Goal: Task Accomplishment & Management: Use online tool/utility

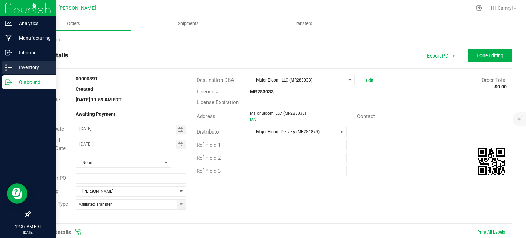
click at [10, 67] on icon at bounding box center [8, 67] width 7 height 7
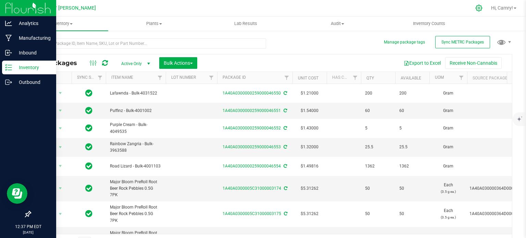
click at [477, 9] on icon at bounding box center [479, 7] width 7 height 7
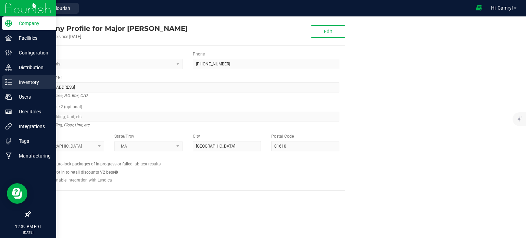
click at [15, 85] on p "Inventory" at bounding box center [32, 82] width 41 height 8
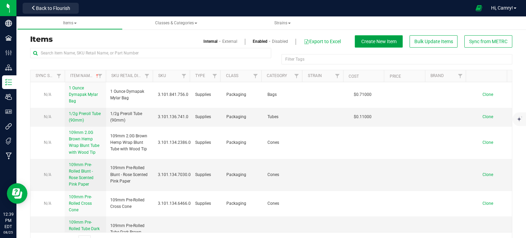
click at [362, 42] on span "Create New Item" at bounding box center [379, 41] width 35 height 5
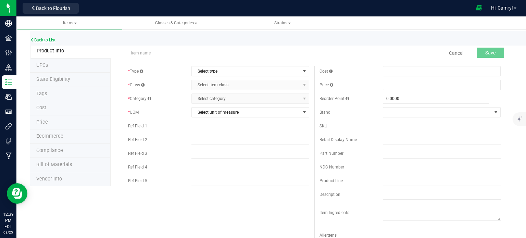
click at [50, 39] on link "Back to List" at bounding box center [42, 40] width 25 height 5
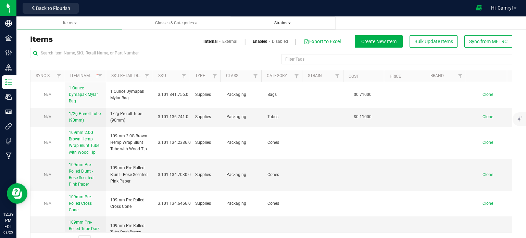
click at [284, 22] on span "Strains" at bounding box center [282, 23] width 16 height 5
click at [263, 41] on li "All strains" at bounding box center [282, 42] width 95 height 10
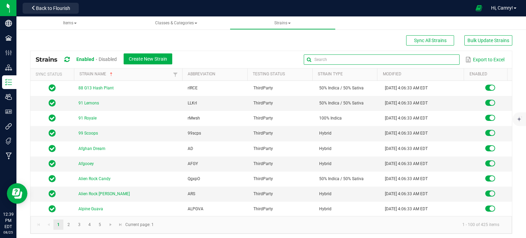
click at [433, 62] on input "text" at bounding box center [382, 59] width 156 height 10
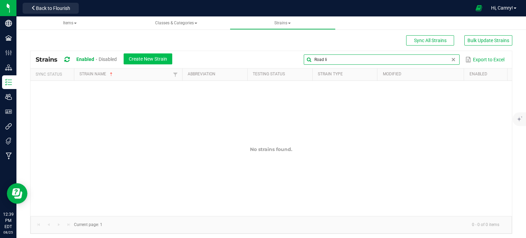
type input "Road li"
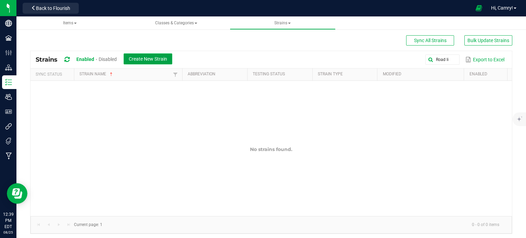
click at [137, 56] on span "Create New Strain" at bounding box center [148, 58] width 38 height 5
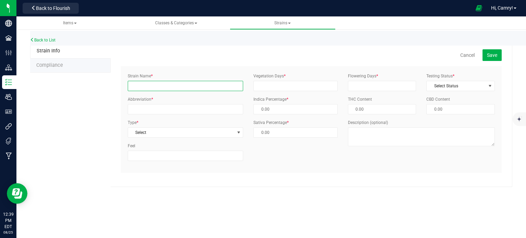
click at [159, 85] on input "Strain Name *" at bounding box center [185, 86] width 115 height 10
type input "Road Lizard"
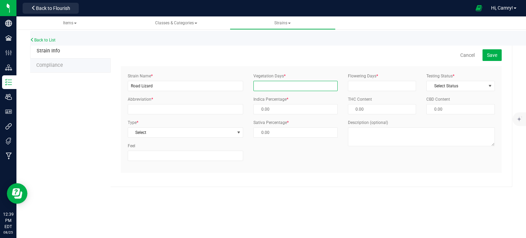
click at [283, 85] on input "Vegetation Days *" at bounding box center [296, 86] width 84 height 10
type input "1"
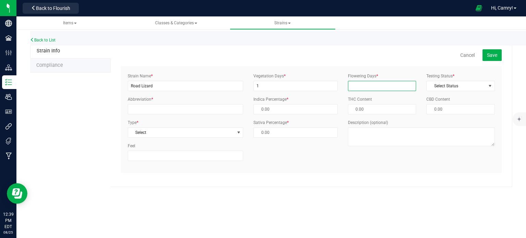
click at [382, 89] on input "Flowering Days *" at bounding box center [382, 86] width 69 height 10
type input "1"
click at [154, 105] on input "Abbreviation *" at bounding box center [185, 109] width 115 height 10
type input "r"
type input "RoLiz"
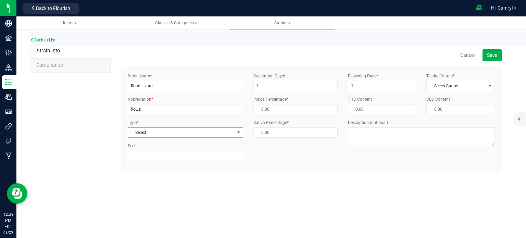
click at [187, 136] on span "Select" at bounding box center [181, 133] width 106 height 10
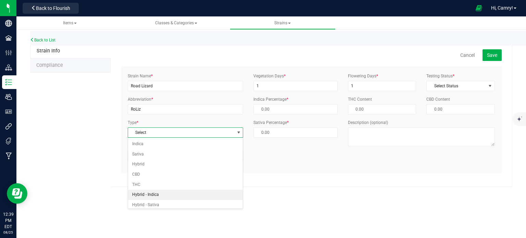
click at [190, 194] on li "Hybrid - Indica" at bounding box center [185, 195] width 115 height 10
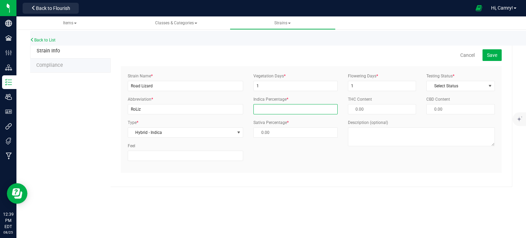
click at [271, 107] on span at bounding box center [296, 109] width 84 height 10
type input "7"
type input "93.00 %"
type input "75"
type input "25.00 %"
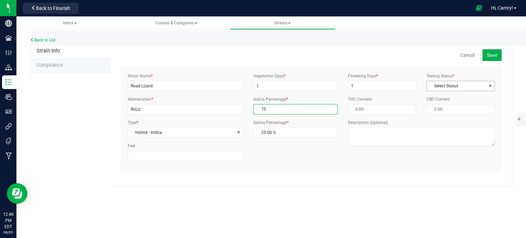
type input "75.00 %"
click at [454, 86] on span "Select Status" at bounding box center [456, 86] width 59 height 10
click at [445, 108] on li "ThirdParty" at bounding box center [461, 108] width 68 height 10
click at [489, 53] on span "Save" at bounding box center [492, 54] width 10 height 5
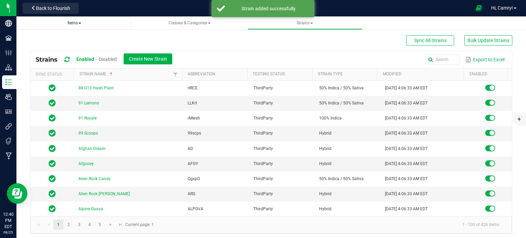
click at [73, 21] on span "Items" at bounding box center [75, 23] width 14 height 5
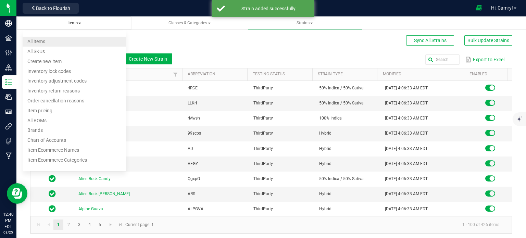
click at [69, 38] on li "All items" at bounding box center [75, 42] width 104 height 10
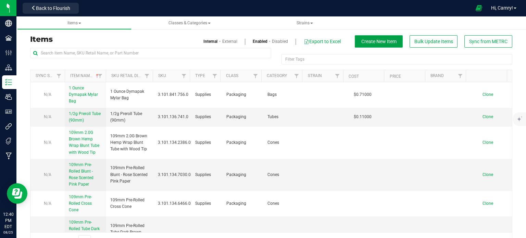
click at [367, 42] on span "Create New Item" at bounding box center [379, 41] width 35 height 5
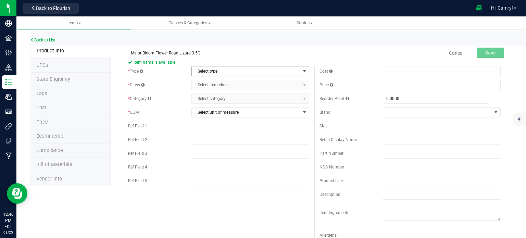
type input "Major Bloom Flower Road Lizard 3.5G"
click at [243, 69] on span "Select type" at bounding box center [246, 71] width 109 height 10
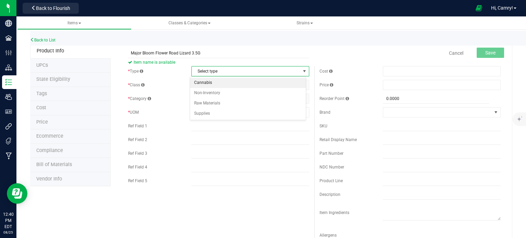
click at [242, 81] on li "Cannabis" at bounding box center [248, 83] width 116 height 10
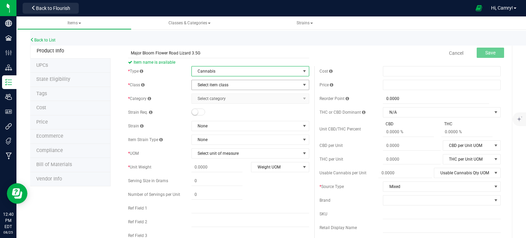
click at [241, 83] on span "Select item class" at bounding box center [246, 85] width 109 height 10
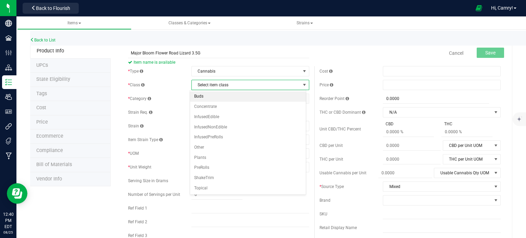
click at [240, 97] on li "Buds" at bounding box center [248, 96] width 116 height 10
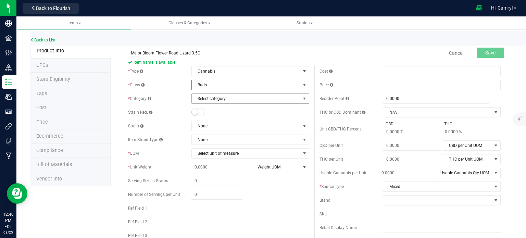
click at [239, 101] on span "Select category" at bounding box center [246, 99] width 109 height 10
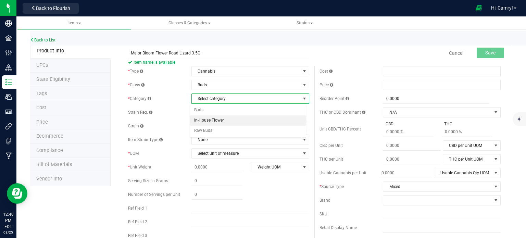
click at [233, 119] on li "In-House Flower" at bounding box center [248, 120] width 116 height 10
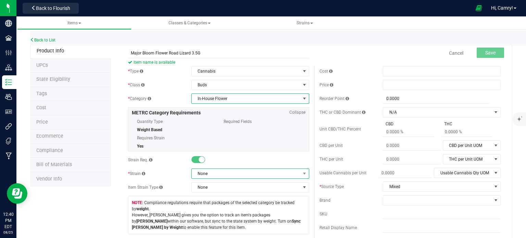
click at [233, 176] on span "None" at bounding box center [246, 174] width 109 height 10
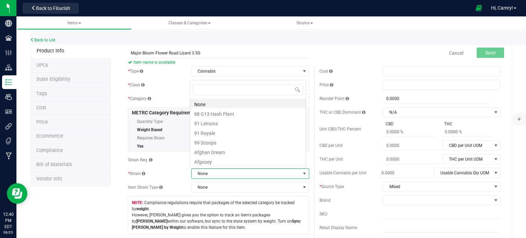
scroll to position [10, 115]
type input "road"
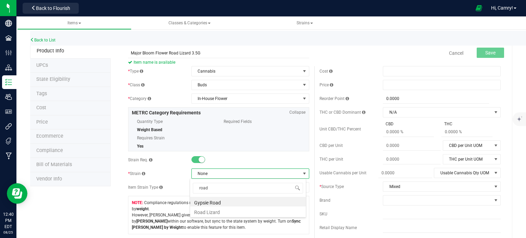
click at [226, 212] on li "Road Lizard" at bounding box center [248, 212] width 116 height 10
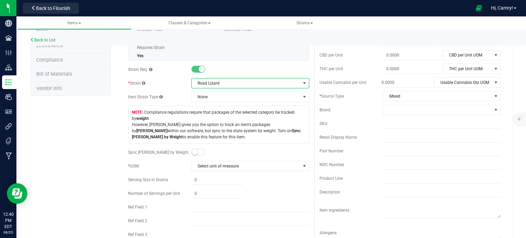
scroll to position [103, 0]
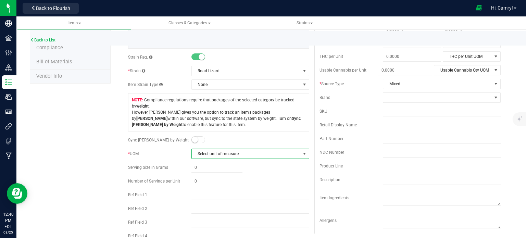
click at [244, 157] on span "Select unit of measure" at bounding box center [246, 154] width 109 height 10
click at [233, 166] on li "Gram" at bounding box center [248, 165] width 116 height 10
click at [253, 164] on div at bounding box center [251, 168] width 118 height 10
click at [194, 141] on small at bounding box center [195, 140] width 6 height 6
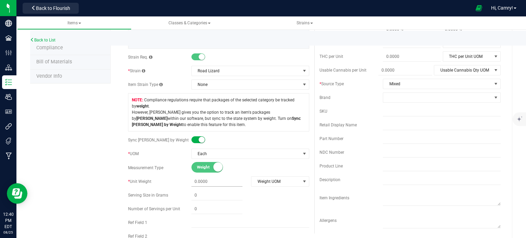
click at [206, 181] on span at bounding box center [217, 182] width 51 height 10
type input "3.5"
type input "3.5000"
click at [256, 180] on span "Weight UOM" at bounding box center [276, 182] width 49 height 10
click at [265, 117] on li "Gram" at bounding box center [277, 119] width 57 height 10
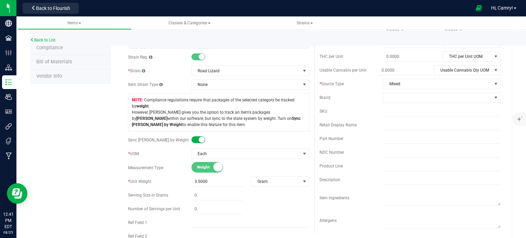
click at [265, 137] on div at bounding box center [251, 140] width 118 height 7
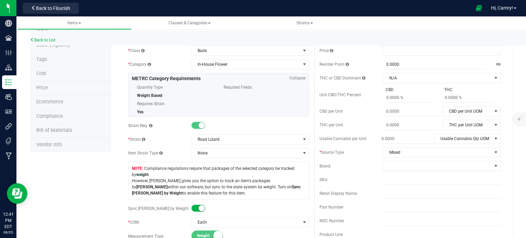
scroll to position [0, 0]
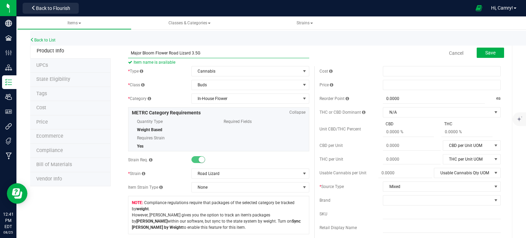
click at [210, 54] on input "Major Bloom Flower Road Lizard 3.5G" at bounding box center [218, 53] width 181 height 10
type input "Major Bloom Flower Road Lizard 3.5G"
click at [479, 50] on button "Save" at bounding box center [490, 53] width 27 height 10
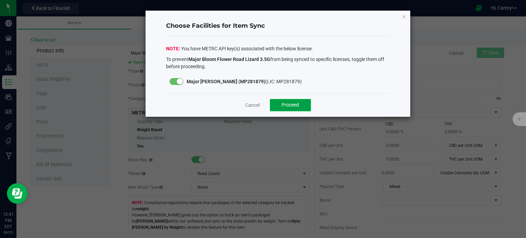
click at [290, 102] on span "Proceed" at bounding box center [290, 104] width 17 height 5
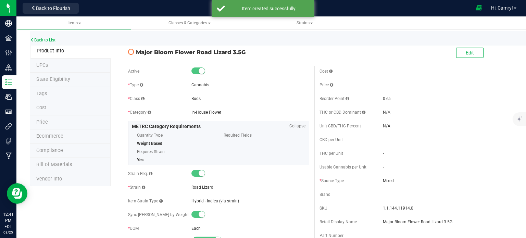
click at [58, 166] on span "Bill of Materials" at bounding box center [54, 165] width 36 height 6
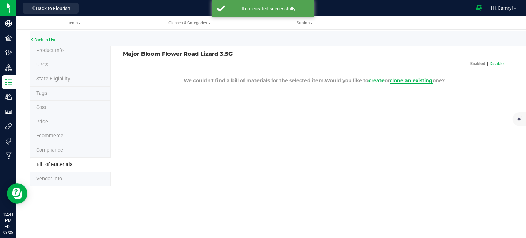
click at [406, 80] on span "clone an existing" at bounding box center [411, 80] width 43 height 6
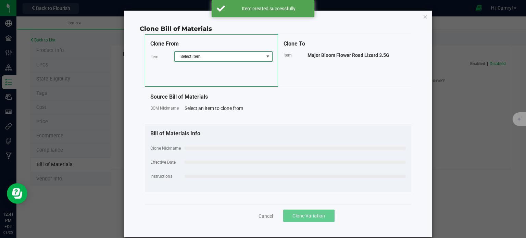
click at [236, 56] on span "Select item" at bounding box center [219, 57] width 89 height 10
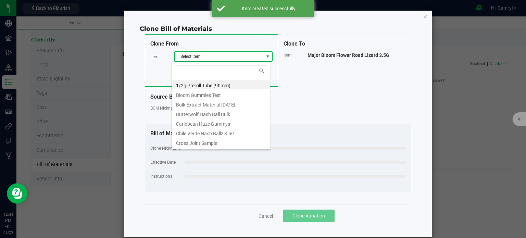
scroll to position [10, 98]
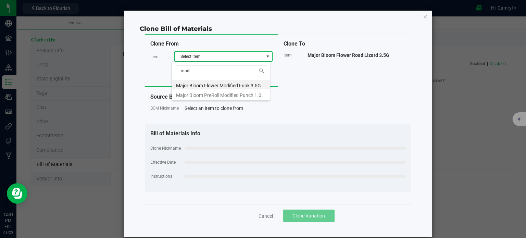
type input "modif"
click at [244, 85] on li "Major Bloom Flower Modified Funk 3.5G" at bounding box center [221, 85] width 98 height 10
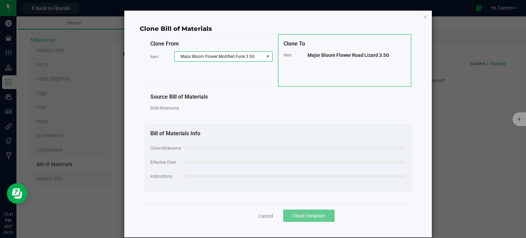
select select "887"
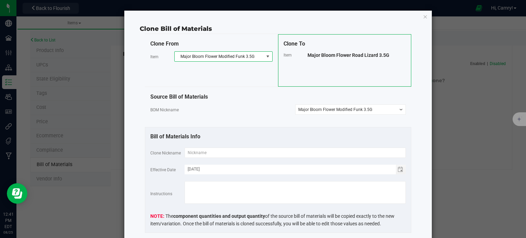
click at [375, 57] on span "Major Bloom Flower Road Lizard 3.5G" at bounding box center [349, 54] width 82 height 5
click at [367, 52] on span "Major Bloom Flower Road Lizard 3.5G" at bounding box center [349, 54] width 82 height 5
click at [366, 56] on span "Major Bloom Flower Road Lizard 3.5G" at bounding box center [349, 54] width 82 height 5
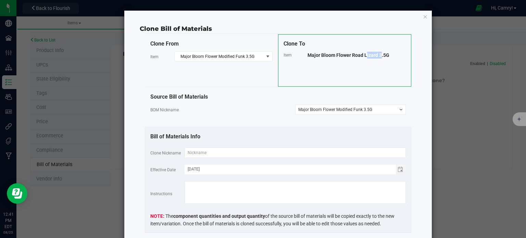
click at [366, 56] on span "Major Bloom Flower Road Lizard 3.5G" at bounding box center [349, 54] width 82 height 5
copy div "Clone From Item Major Bloom Flower Modified Funk 3.5G Clone To Item"
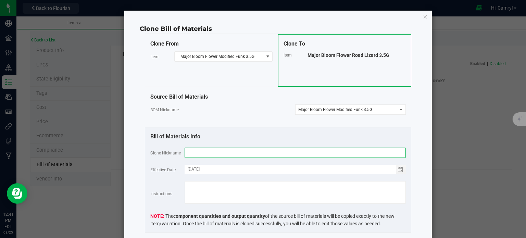
paste input "Major Bloom Flower Road Lizard 3.5G"
type input "Major Bloom Flower Road Lizard 3.5G"
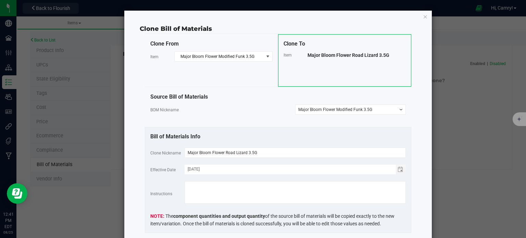
click at [292, 136] on div "Bill of Materials Info" at bounding box center [278, 137] width 256 height 8
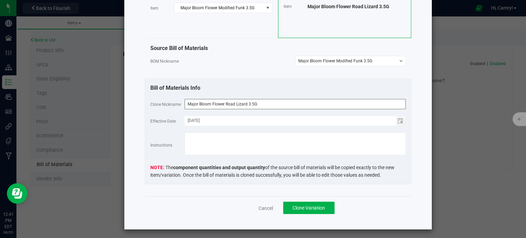
scroll to position [50, 0]
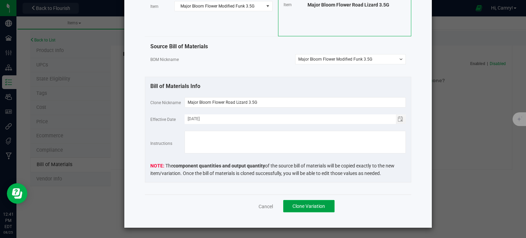
click at [305, 205] on span "Clone Variation" at bounding box center [309, 206] width 33 height 5
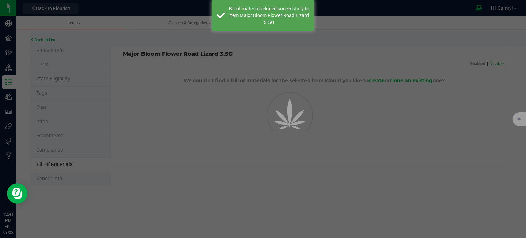
select select "898"
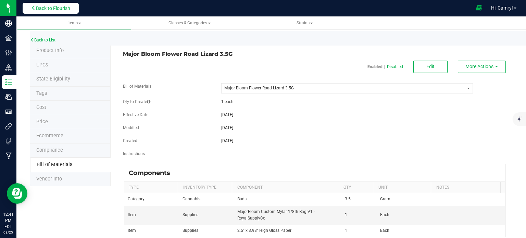
click at [78, 10] on button "Back to Flourish" at bounding box center [51, 8] width 56 height 11
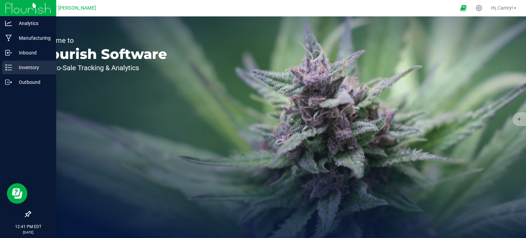
click at [7, 68] on icon at bounding box center [8, 67] width 7 height 7
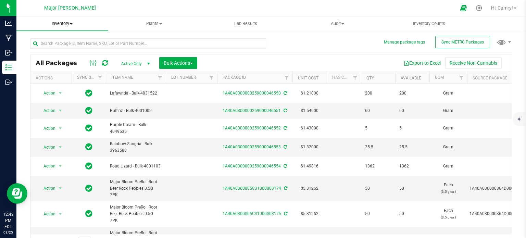
click at [63, 23] on span "Inventory" at bounding box center [62, 24] width 92 height 6
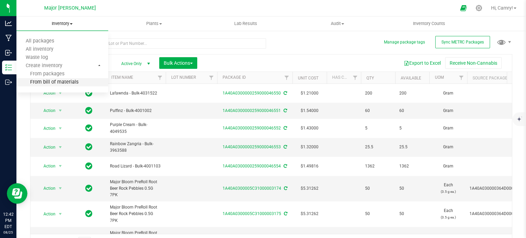
click at [73, 86] on li "From bill of materials" at bounding box center [62, 82] width 92 height 8
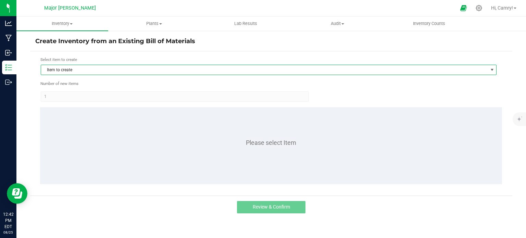
click at [143, 72] on span "Item to create" at bounding box center [264, 70] width 447 height 10
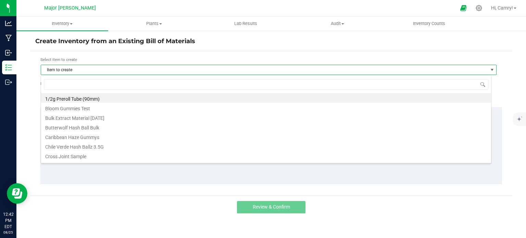
scroll to position [10, 451]
type input "road li"
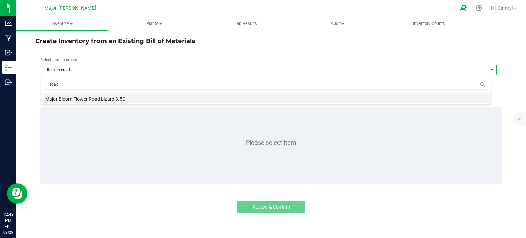
click at [146, 100] on li "Major Bloom Flower Road Lizard 3.5G" at bounding box center [266, 98] width 450 height 10
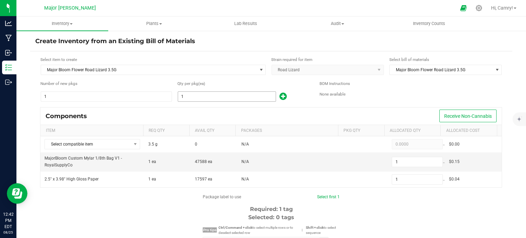
click at [210, 100] on input "1" at bounding box center [227, 97] width 98 height 10
type input "3"
type input "35"
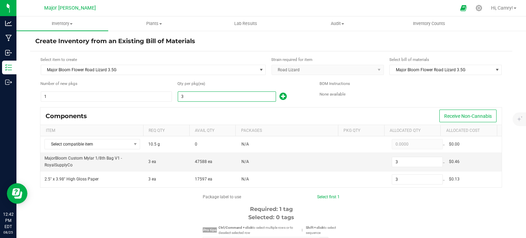
type input "35"
type input "358"
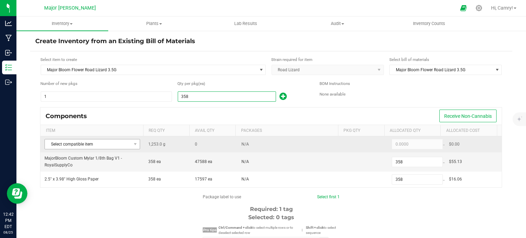
type input "358"
click at [131, 141] on span at bounding box center [135, 144] width 9 height 10
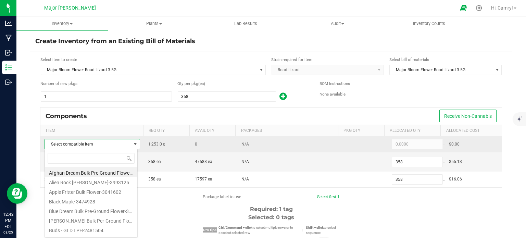
scroll to position [10, 93]
type input "road"
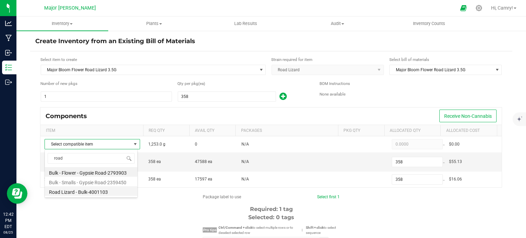
click at [100, 189] on li "Road Lizard - Bulk-4001103" at bounding box center [91, 191] width 93 height 10
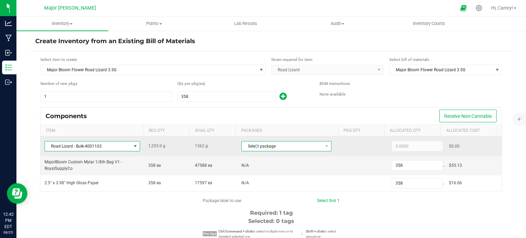
click at [252, 147] on span "Select package" at bounding box center [282, 147] width 81 height 10
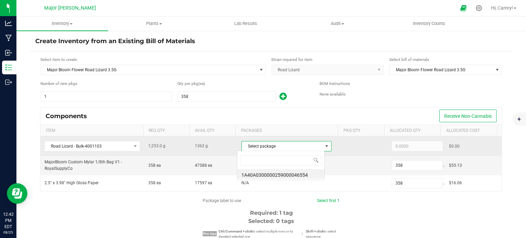
scroll to position [10, 88]
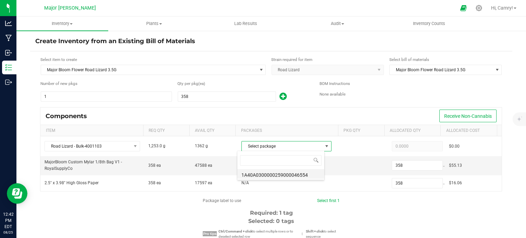
click at [279, 173] on li "1A40A0300000259000046554" at bounding box center [280, 174] width 87 height 10
type input "1,253.0000"
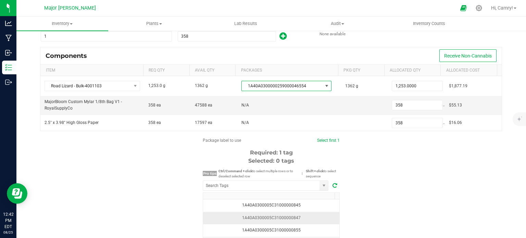
scroll to position [103, 0]
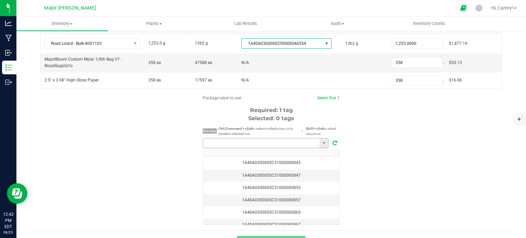
click at [214, 142] on input "NO DATA FOUND" at bounding box center [261, 143] width 117 height 10
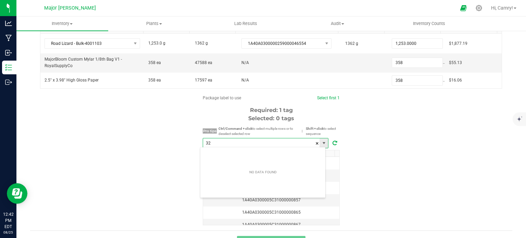
scroll to position [10, 126]
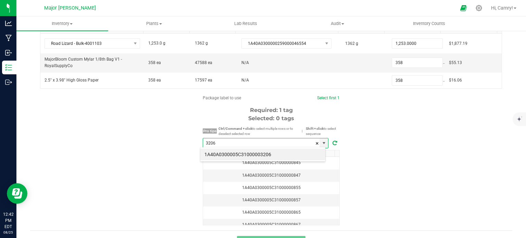
click at [227, 150] on li "1A40A0300005C31000003206" at bounding box center [262, 155] width 125 height 12
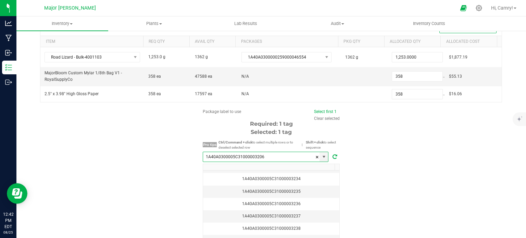
scroll to position [117, 0]
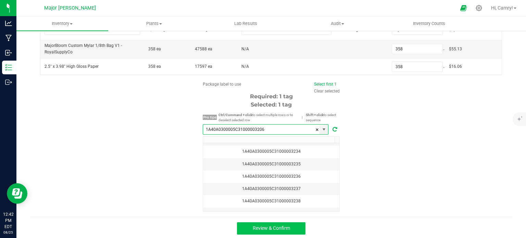
type input "1A40A0300005C31000003206"
click at [262, 228] on span "Review & Confirm" at bounding box center [271, 227] width 37 height 5
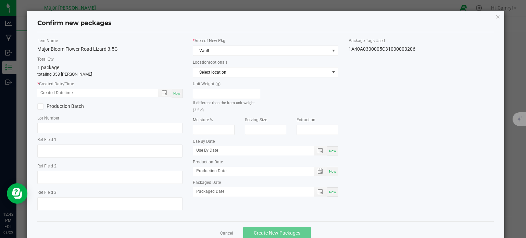
click at [178, 93] on span "Now" at bounding box center [176, 93] width 7 height 4
type input "[DATE] 12:42 PM"
click at [281, 231] on span "Create New Packages" at bounding box center [277, 232] width 47 height 5
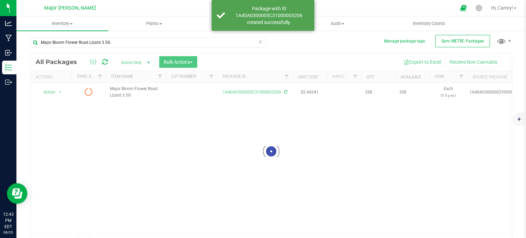
scroll to position [12, 0]
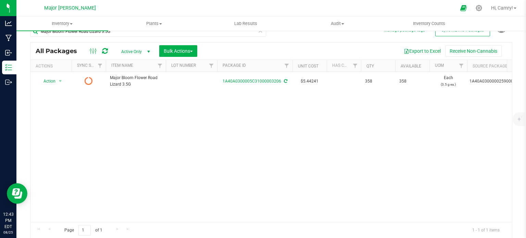
click at [106, 50] on icon at bounding box center [105, 51] width 6 height 7
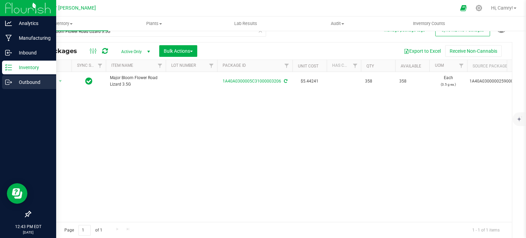
click at [11, 82] on icon at bounding box center [11, 82] width 1 height 1
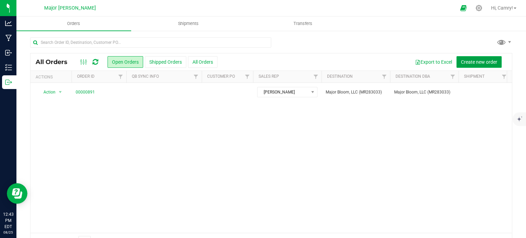
click at [481, 62] on span "Create new order" at bounding box center [479, 61] width 36 height 5
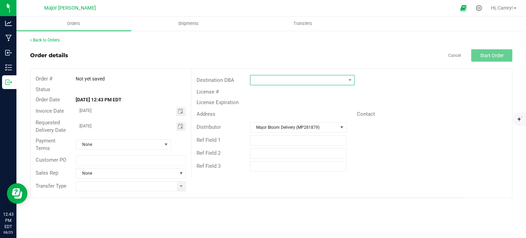
click at [306, 77] on span at bounding box center [299, 80] width 96 height 10
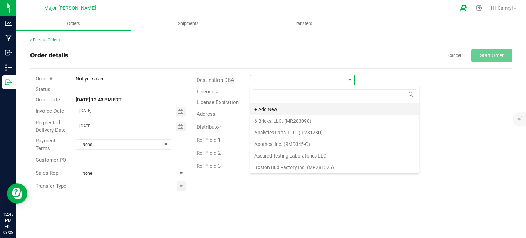
scroll to position [10, 105]
click at [73, 23] on span "Orders" at bounding box center [74, 24] width 32 height 6
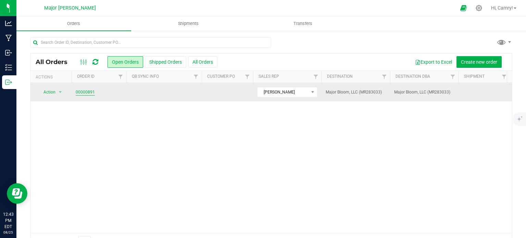
click at [88, 94] on link "00000891" at bounding box center [85, 92] width 19 height 7
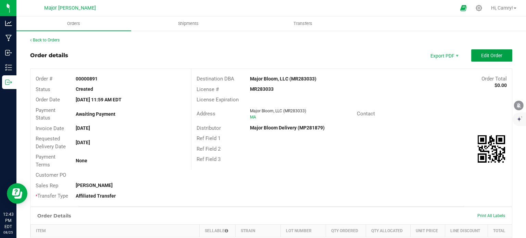
click at [481, 54] on span "Edit Order" at bounding box center [491, 55] width 21 height 5
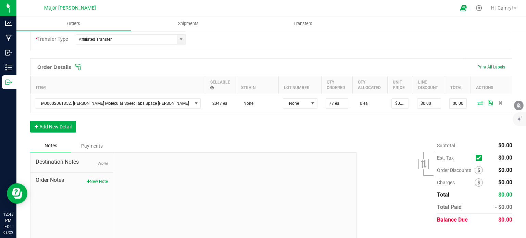
scroll to position [171, 0]
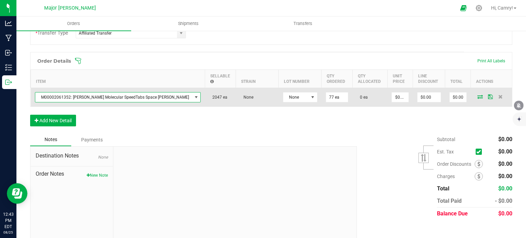
click at [192, 98] on span "NO DATA FOUND" at bounding box center [196, 98] width 9 height 10
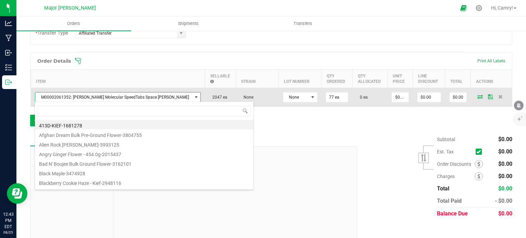
scroll to position [10, 125]
type input "s"
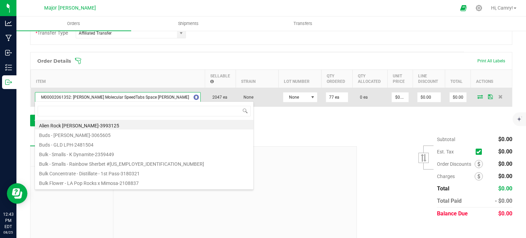
type input "e"
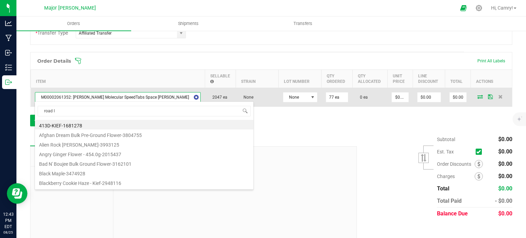
type input "road li"
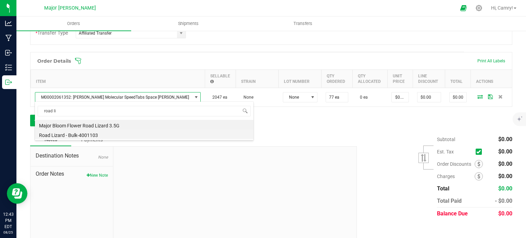
click at [101, 135] on li "Road Lizard - Bulk-4001103" at bounding box center [144, 135] width 219 height 10
type input "77.0000 g"
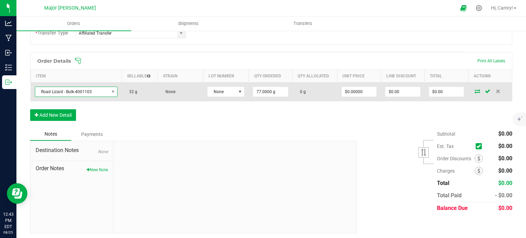
click at [100, 89] on span "Road Lizard - Bulk-4001103" at bounding box center [72, 92] width 74 height 10
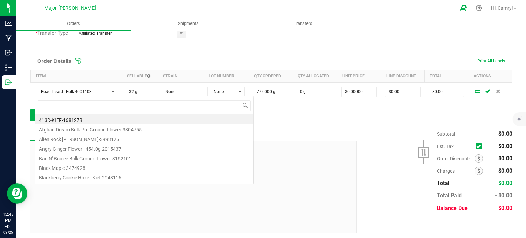
scroll to position [10, 82]
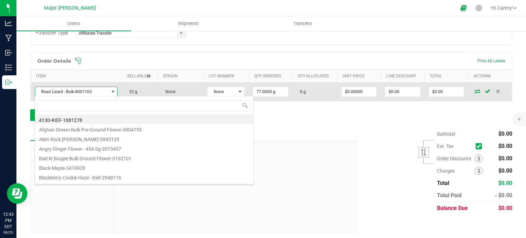
click at [97, 89] on span "Road Lizard - Bulk-4001103" at bounding box center [72, 92] width 74 height 10
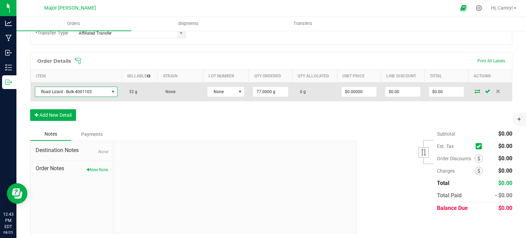
click at [97, 89] on span "Road Lizard - Bulk-4001103" at bounding box center [72, 92] width 74 height 10
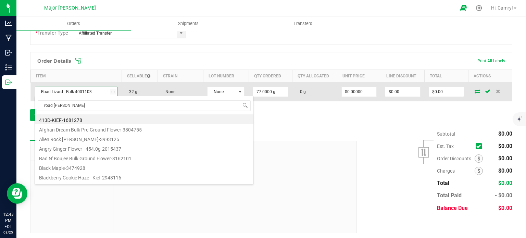
type input "road lizard"
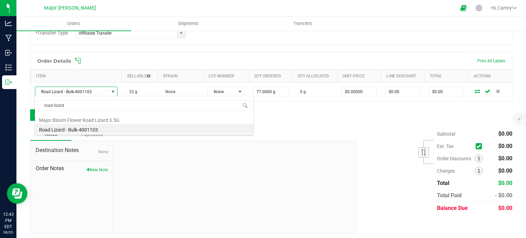
click at [89, 118] on li "Major Bloom Flower Road Lizard 3.5G" at bounding box center [144, 119] width 219 height 10
type input "77 ea"
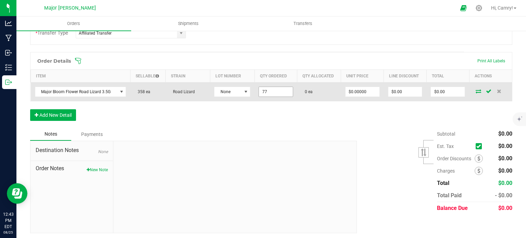
click at [278, 89] on input "77" at bounding box center [276, 92] width 34 height 10
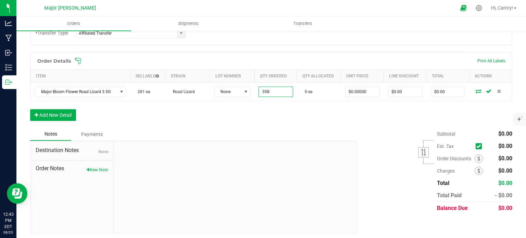
type input "358 ea"
click at [288, 116] on div "Order Details Print All Labels Item Sellable Strain Lot Number Qty Ordered Qty …" at bounding box center [271, 90] width 483 height 76
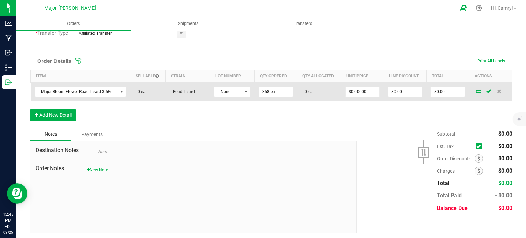
click at [476, 89] on icon at bounding box center [478, 91] width 5 height 4
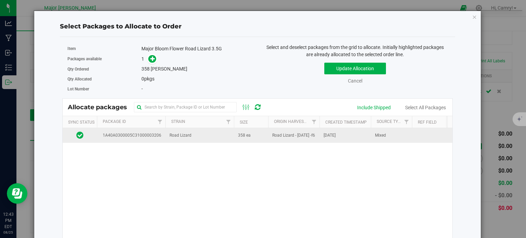
click at [255, 135] on td "358 ea" at bounding box center [251, 135] width 34 height 15
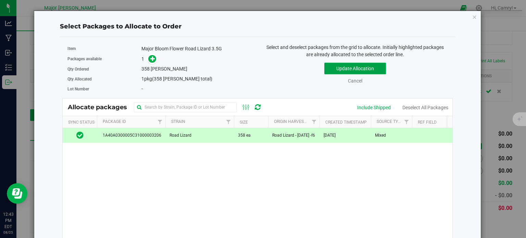
click at [355, 68] on button "Update Allocation" at bounding box center [356, 69] width 62 height 12
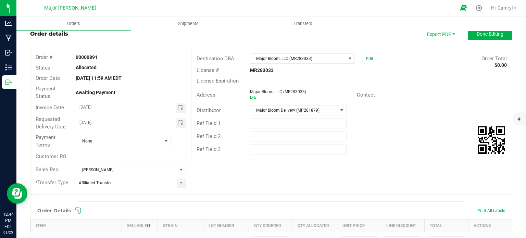
scroll to position [0, 0]
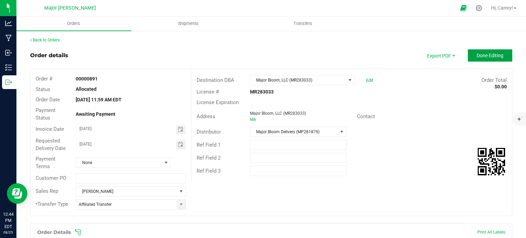
click at [495, 59] on button "Done Editing" at bounding box center [490, 55] width 45 height 12
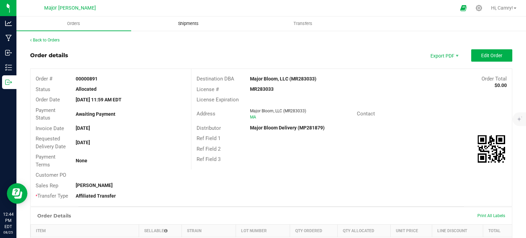
click at [195, 22] on span "Shipments" at bounding box center [188, 24] width 39 height 6
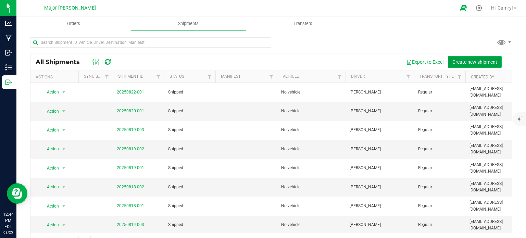
click at [461, 63] on span "Create new shipment" at bounding box center [475, 61] width 45 height 5
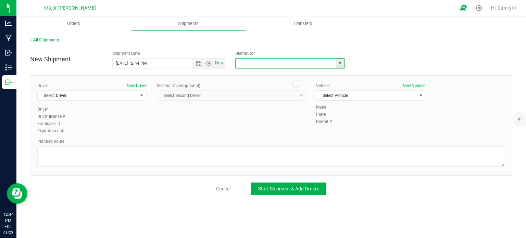
click at [252, 64] on input "text" at bounding box center [284, 64] width 97 height 10
click at [254, 74] on li "Major Bloom Delivery (MP281879)" at bounding box center [290, 75] width 109 height 10
type input "Major Bloom Delivery (MP281879)"
click at [328, 91] on span "Select Vehicle" at bounding box center [367, 96] width 100 height 10
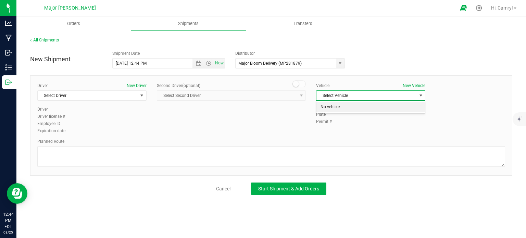
click at [329, 103] on li "No vehicle" at bounding box center [371, 107] width 109 height 10
click at [102, 93] on span "Select Driver" at bounding box center [88, 96] width 100 height 10
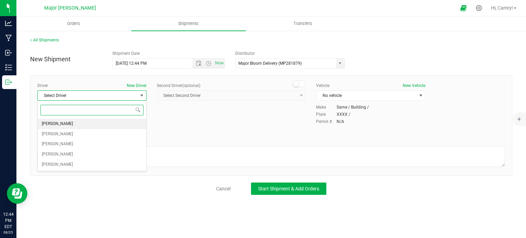
click at [97, 123] on li "[PERSON_NAME]" at bounding box center [92, 124] width 109 height 10
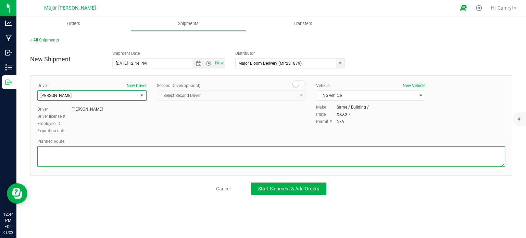
click at [129, 154] on textarea at bounding box center [271, 156] width 468 height 21
type textarea "walking"
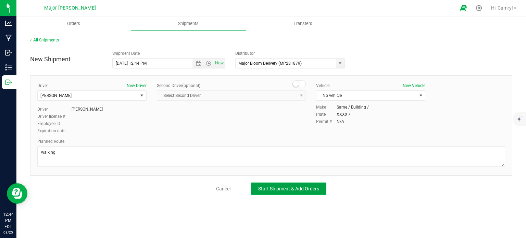
click at [297, 193] on button "Start Shipment & Add Orders" at bounding box center [288, 189] width 75 height 12
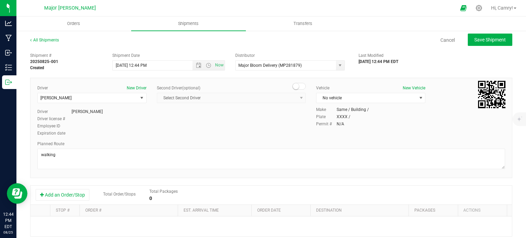
scroll to position [34, 0]
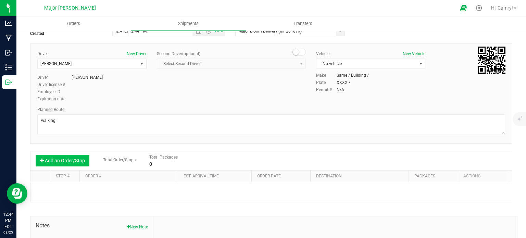
click at [75, 162] on button "Add an Order/Stop" at bounding box center [63, 161] width 54 height 12
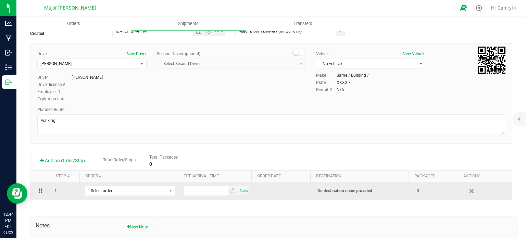
click at [110, 196] on td "Select order 00000891" at bounding box center [129, 190] width 99 height 17
click at [128, 193] on span "Select order" at bounding box center [126, 191] width 82 height 10
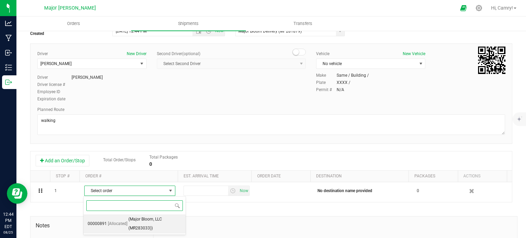
click at [136, 221] on span "(Major Bloom, LLC (MR283033))" at bounding box center [155, 223] width 53 height 17
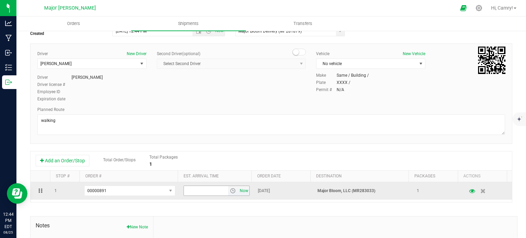
click at [241, 192] on span "Now" at bounding box center [245, 191] width 12 height 10
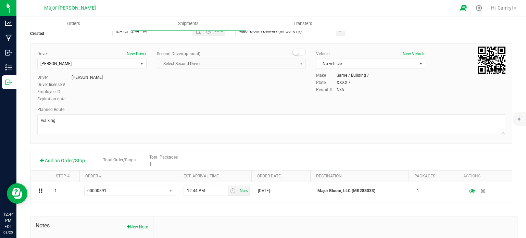
scroll to position [0, 0]
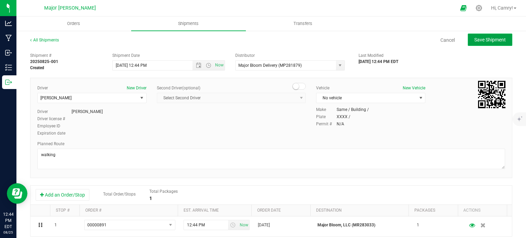
click at [488, 37] on span "Save Shipment" at bounding box center [491, 39] width 32 height 5
type input "[DATE] 4:44 PM"
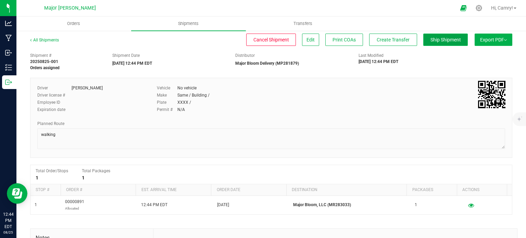
click at [432, 38] on span "Ship Shipment" at bounding box center [446, 39] width 30 height 5
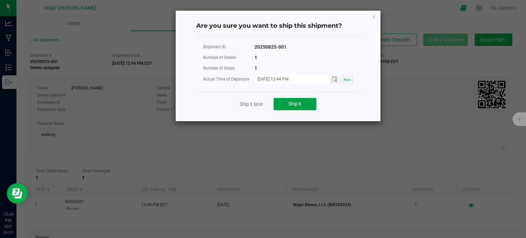
click at [309, 103] on button "Ship it" at bounding box center [295, 104] width 43 height 12
